Goal: Task Accomplishment & Management: Manage account settings

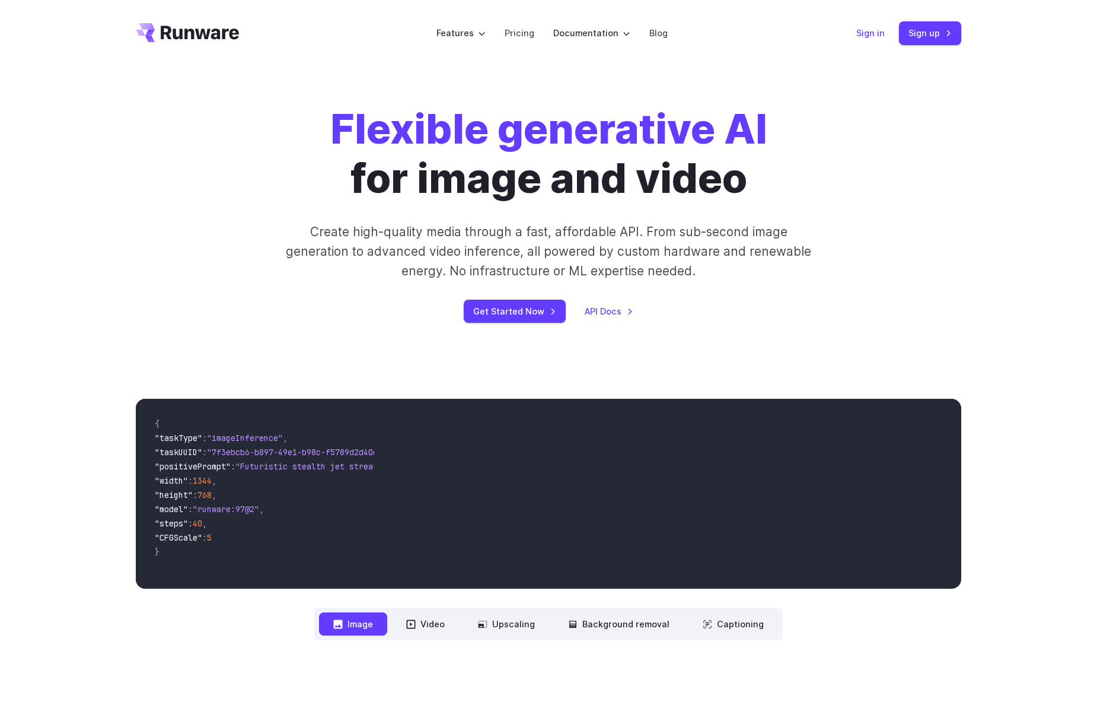
click at [876, 33] on link "Sign in" at bounding box center [871, 33] width 28 height 14
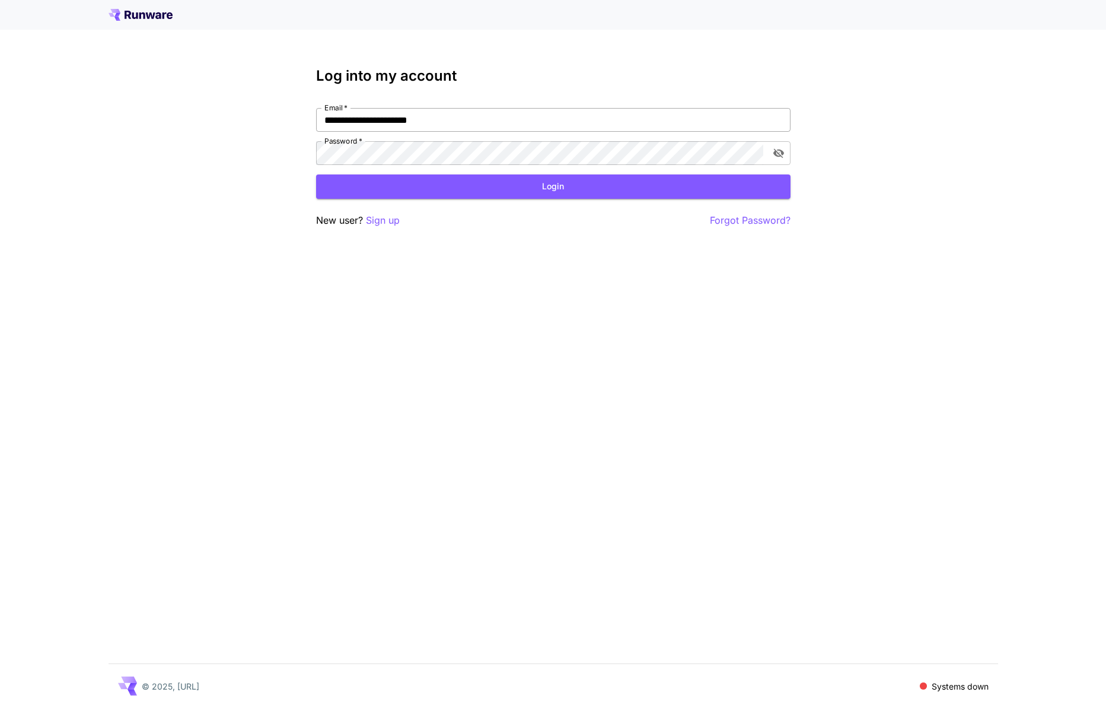
click at [492, 112] on input "**********" at bounding box center [553, 120] width 475 height 24
type input "**********"
click at [460, 182] on button "Login" at bounding box center [553, 186] width 475 height 24
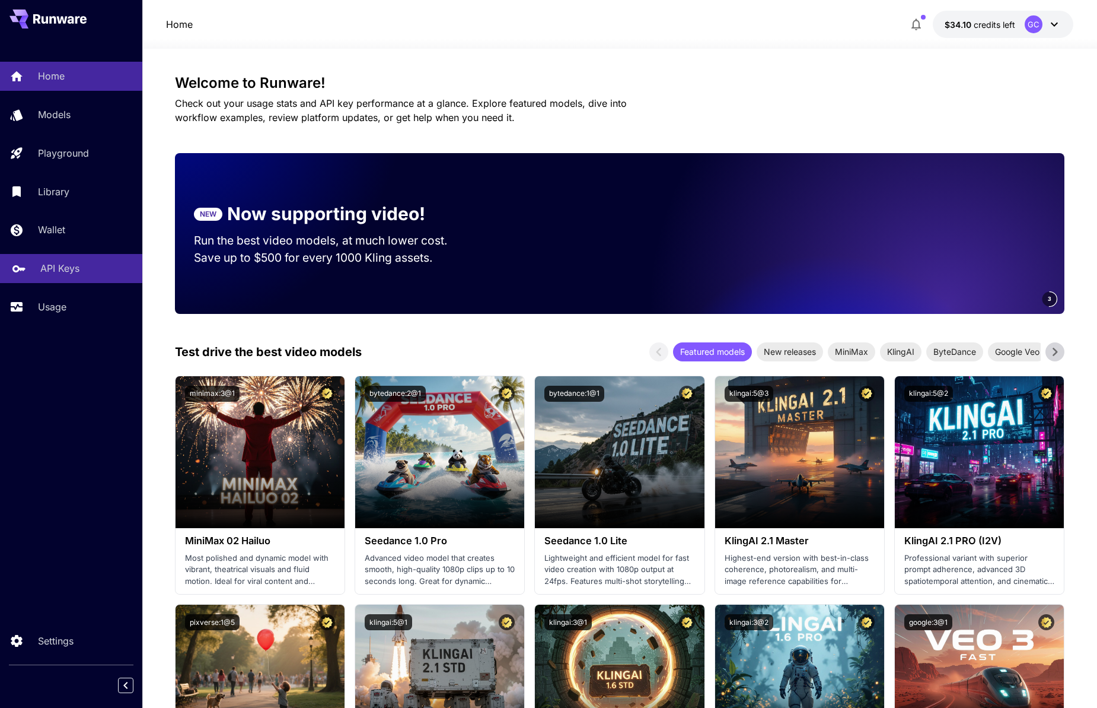
click at [75, 271] on p "API Keys" at bounding box center [59, 268] width 39 height 14
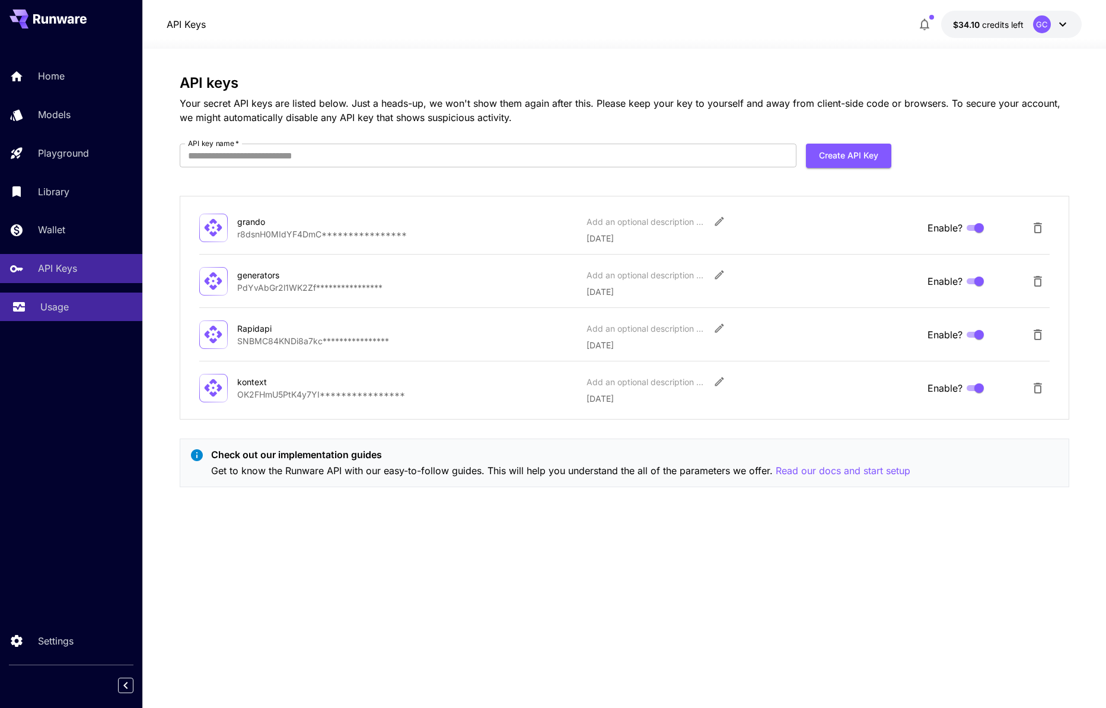
click at [58, 310] on p "Usage" at bounding box center [54, 307] width 28 height 14
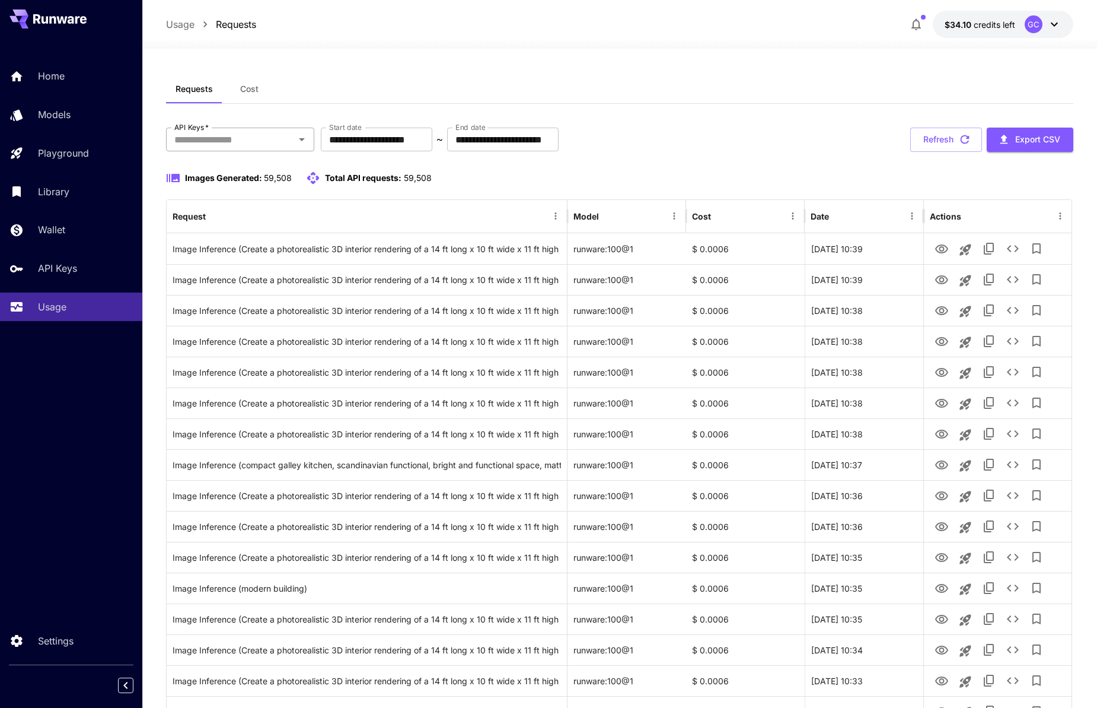
click at [279, 139] on input "API Keys   *" at bounding box center [231, 139] width 122 height 17
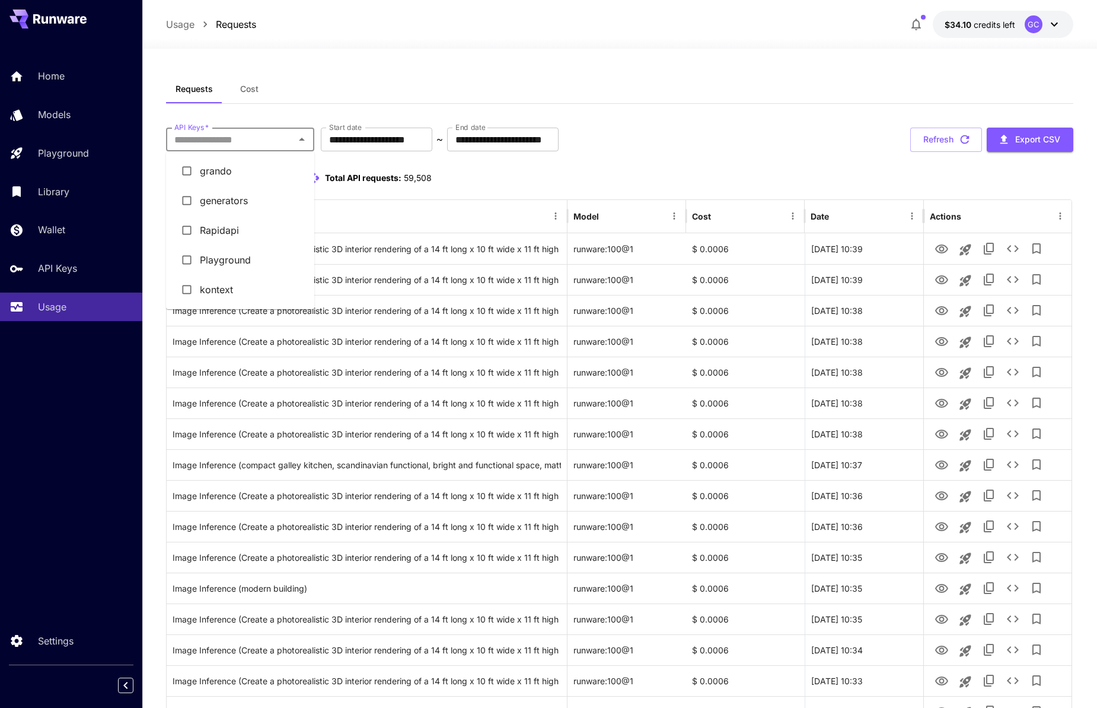
click at [248, 285] on li "kontext" at bounding box center [240, 290] width 148 height 30
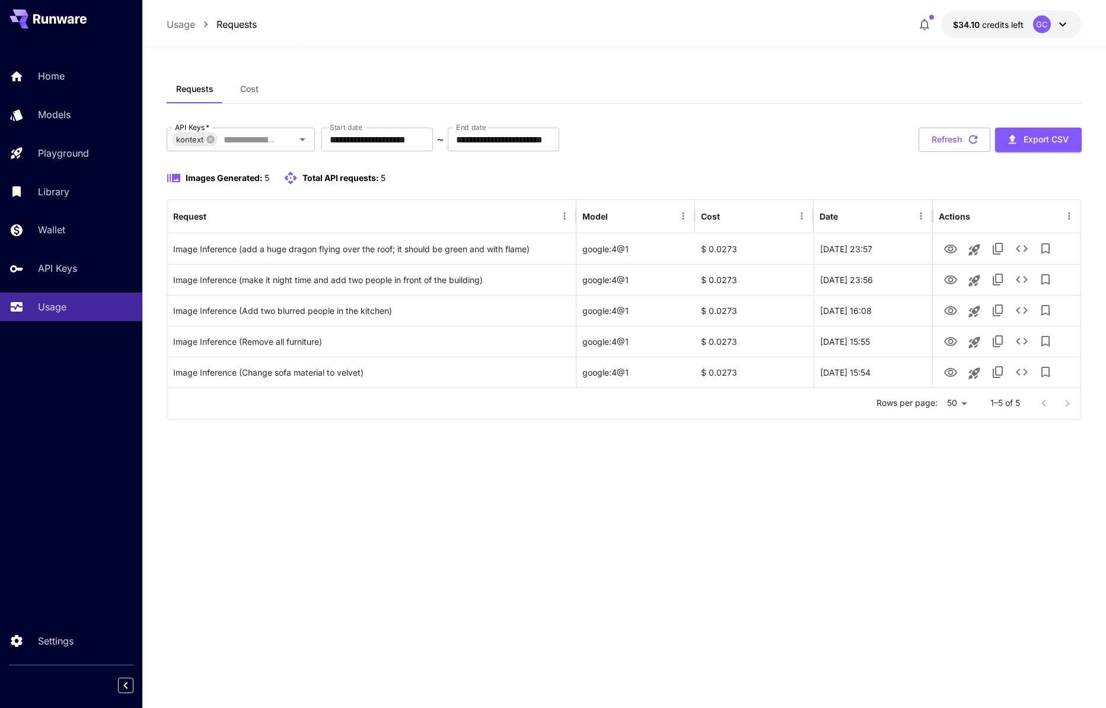
click at [1076, 407] on div at bounding box center [1055, 404] width 47 height 24
click at [1063, 404] on div at bounding box center [1055, 404] width 47 height 24
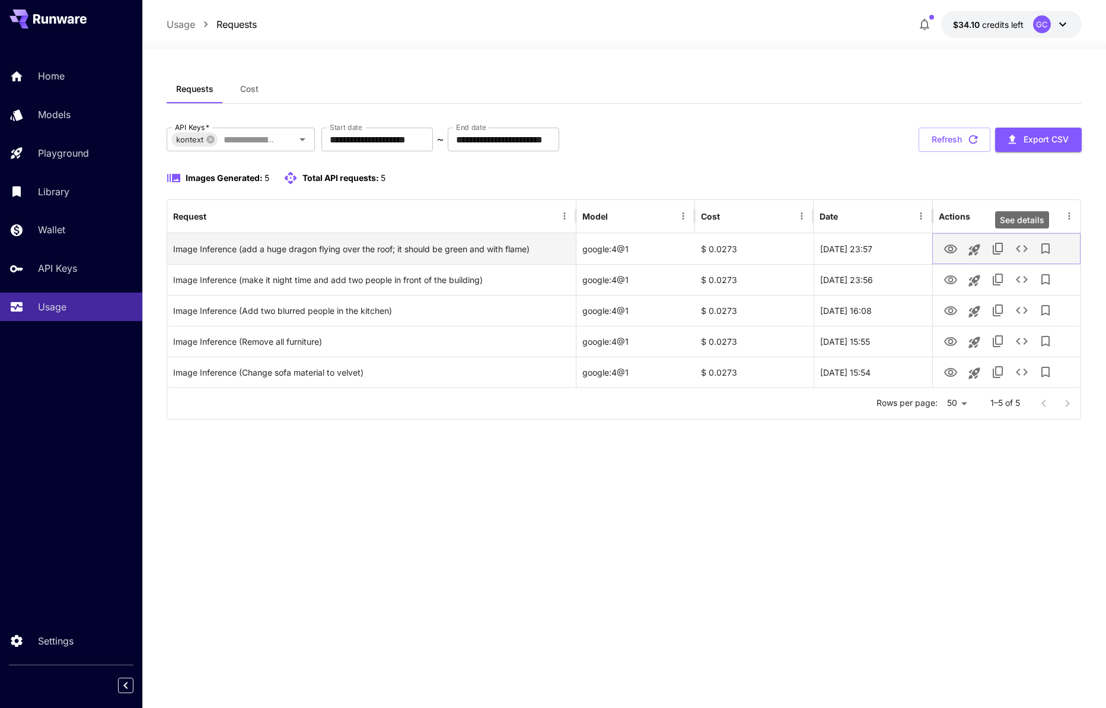
click at [1024, 247] on icon "See details" at bounding box center [1022, 248] width 14 height 14
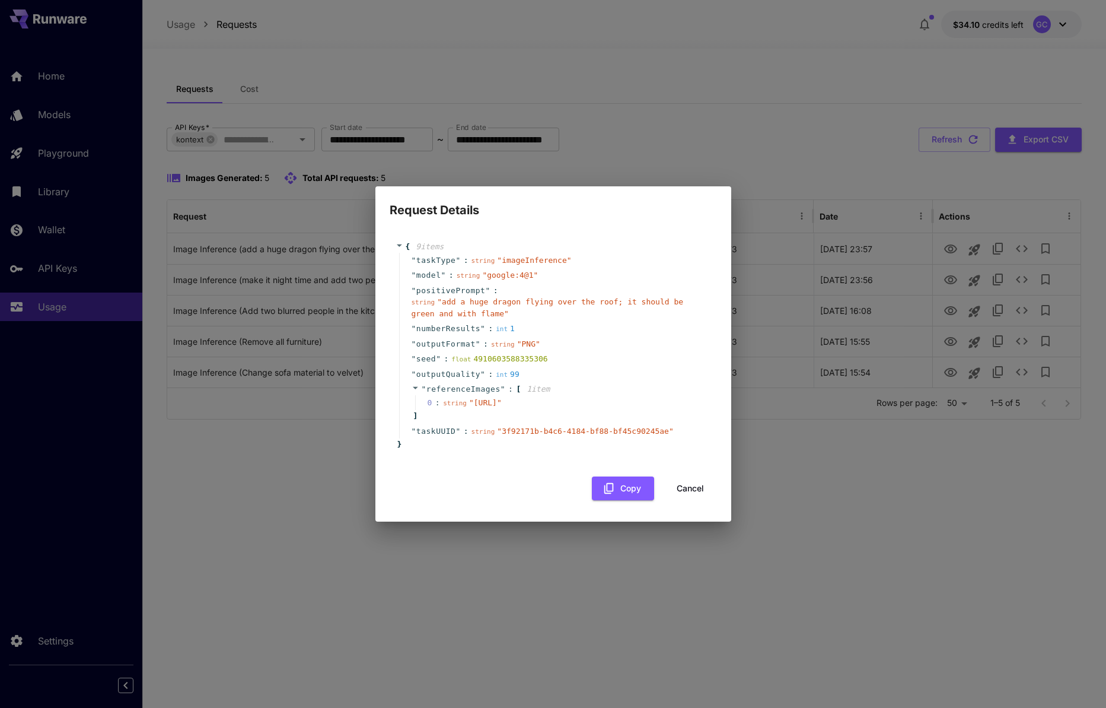
click at [502, 407] on span "" [URL] "" at bounding box center [485, 402] width 33 height 9
drag, startPoint x: 548, startPoint y: 416, endPoint x: 460, endPoint y: 406, distance: 89.0
click at [469, 406] on span "" [URL] "" at bounding box center [485, 402] width 33 height 9
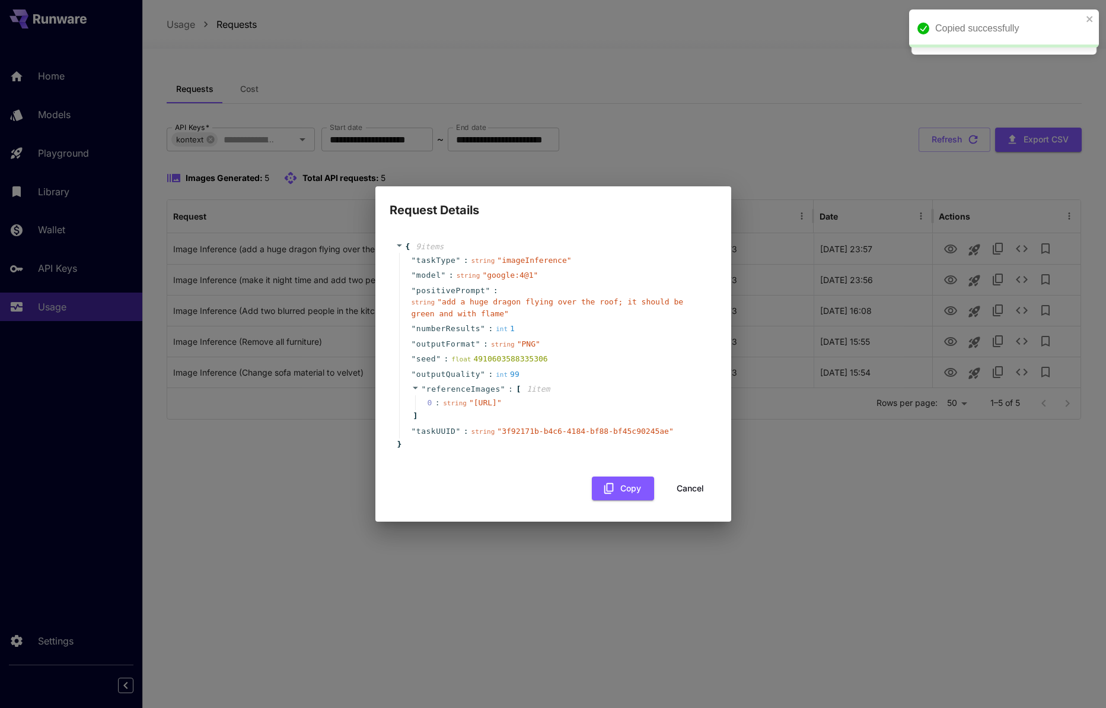
copy span "[URL]"
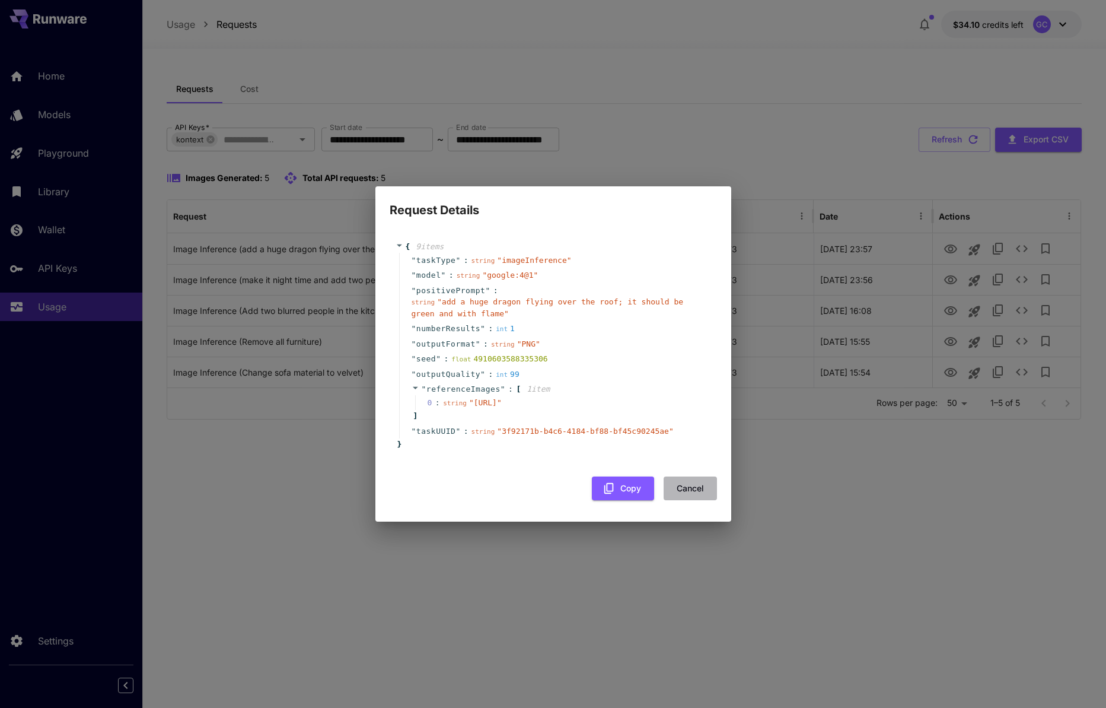
click at [695, 501] on button "Cancel" at bounding box center [690, 488] width 53 height 24
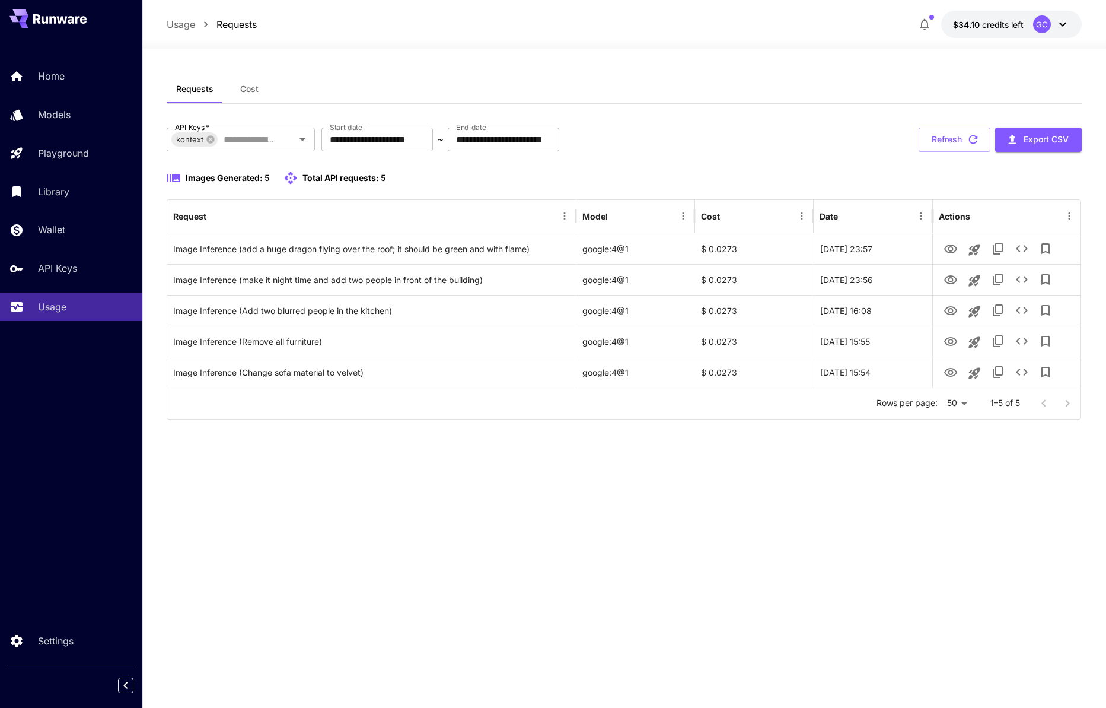
click at [618, 486] on div "**********" at bounding box center [625, 378] width 916 height 607
click at [1071, 404] on div at bounding box center [1055, 404] width 47 height 24
click at [1050, 405] on div at bounding box center [1055, 404] width 47 height 24
click at [408, 139] on input "**********" at bounding box center [378, 140] width 112 height 24
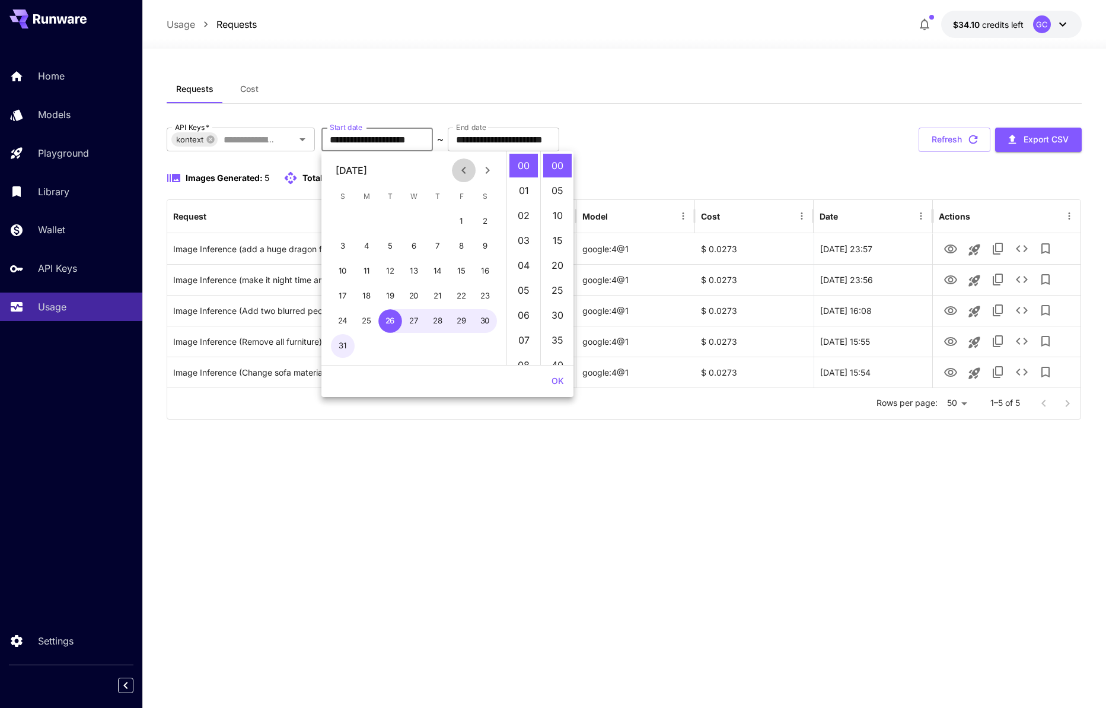
click at [463, 170] on icon "Previous month" at bounding box center [464, 170] width 4 height 7
click at [390, 224] on button "1" at bounding box center [390, 221] width 24 height 24
type input "**********"
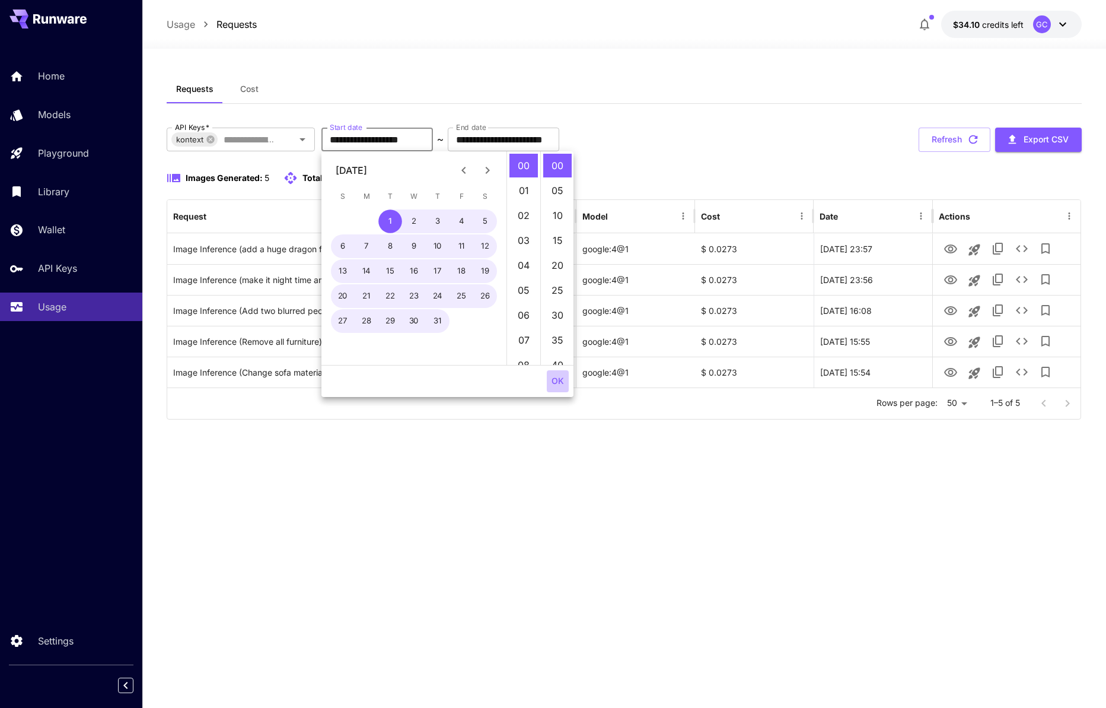
click at [552, 383] on button "OK" at bounding box center [558, 381] width 22 height 22
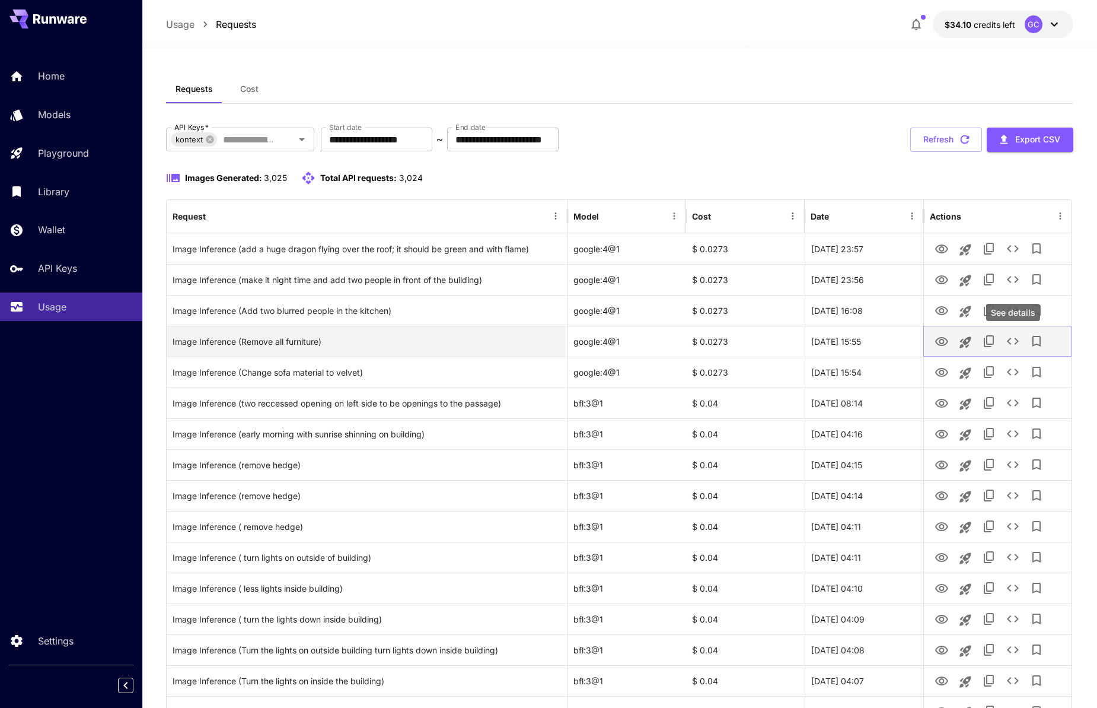
click at [1012, 339] on icon "See details" at bounding box center [1013, 341] width 14 height 14
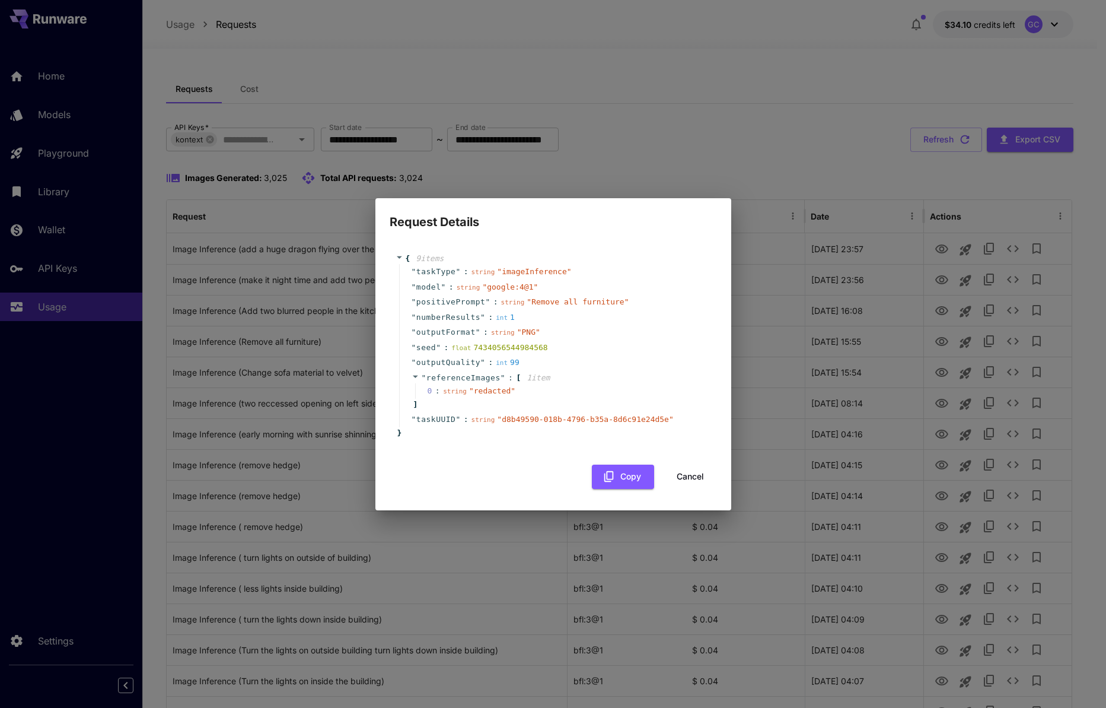
click at [692, 473] on button "Cancel" at bounding box center [690, 476] width 53 height 24
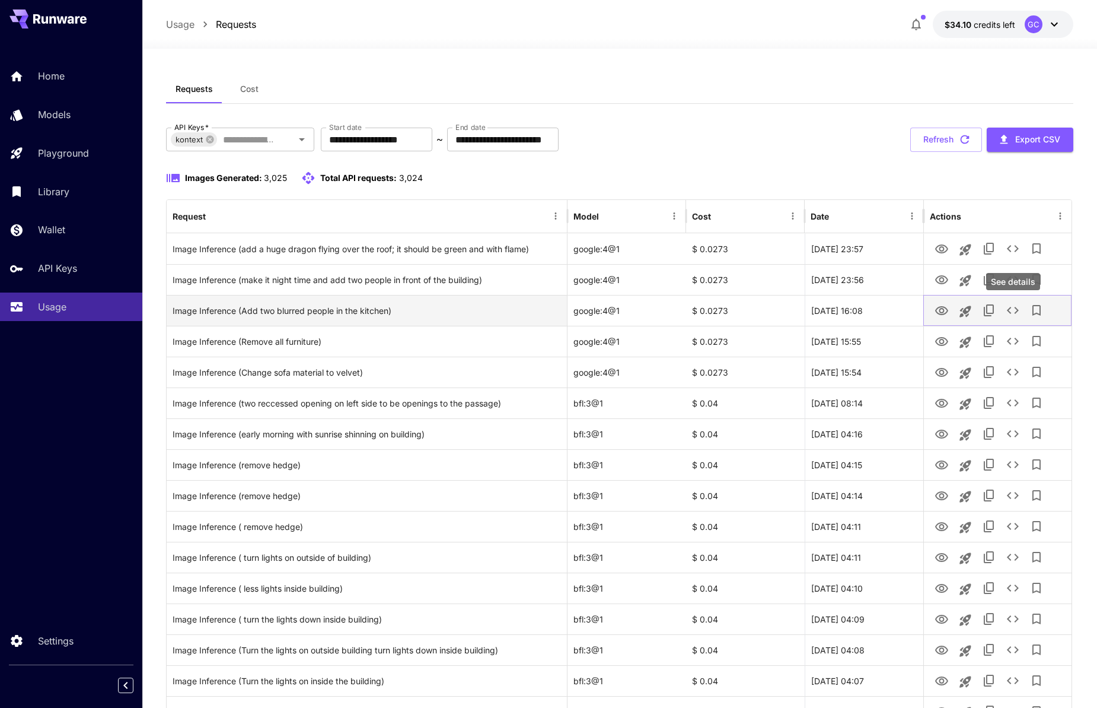
click at [1014, 312] on icon "See details" at bounding box center [1013, 310] width 14 height 14
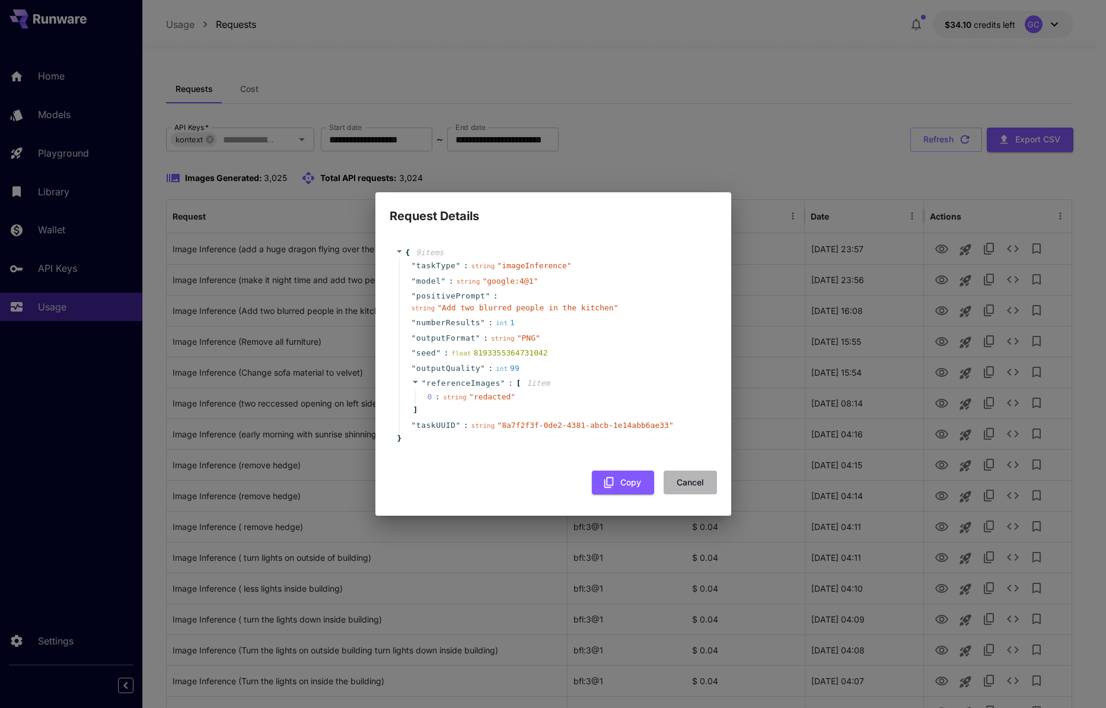
click at [693, 475] on button "Cancel" at bounding box center [690, 482] width 53 height 24
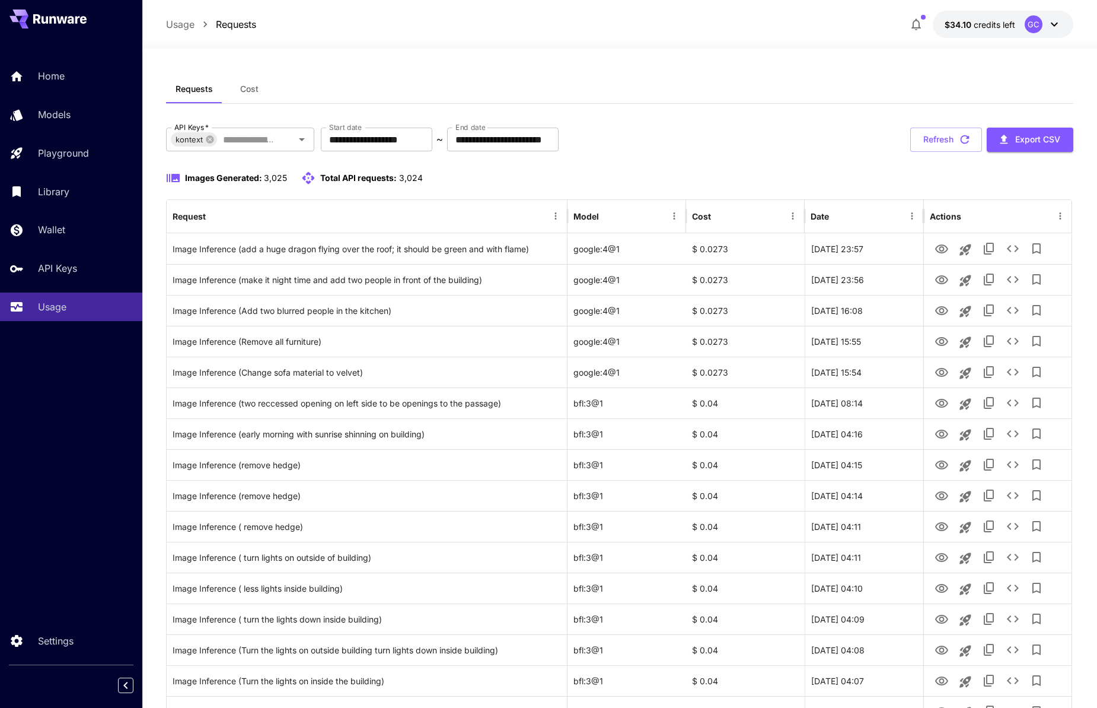
click at [667, 179] on div "Images Generated: 3,025 Total API requests: 3,024" at bounding box center [620, 178] width 908 height 14
